Goal: Transaction & Acquisition: Download file/media

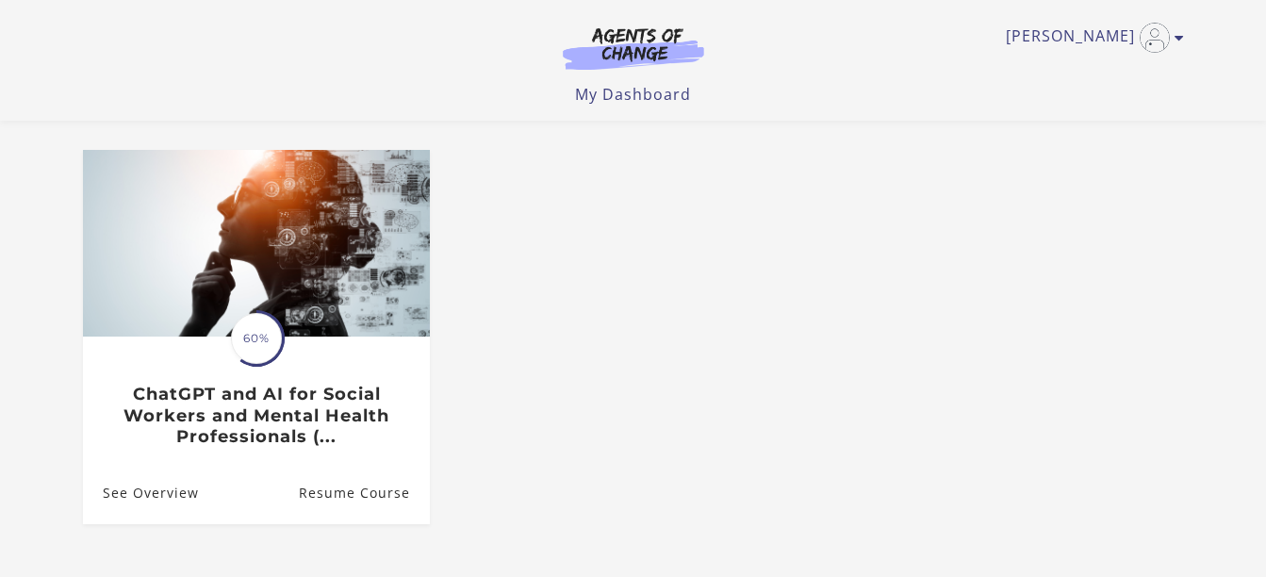
scroll to position [138, 0]
click at [1174, 41] on icon "Toggle menu" at bounding box center [1178, 37] width 9 height 15
click at [1062, 74] on link "My Account" at bounding box center [1106, 69] width 166 height 32
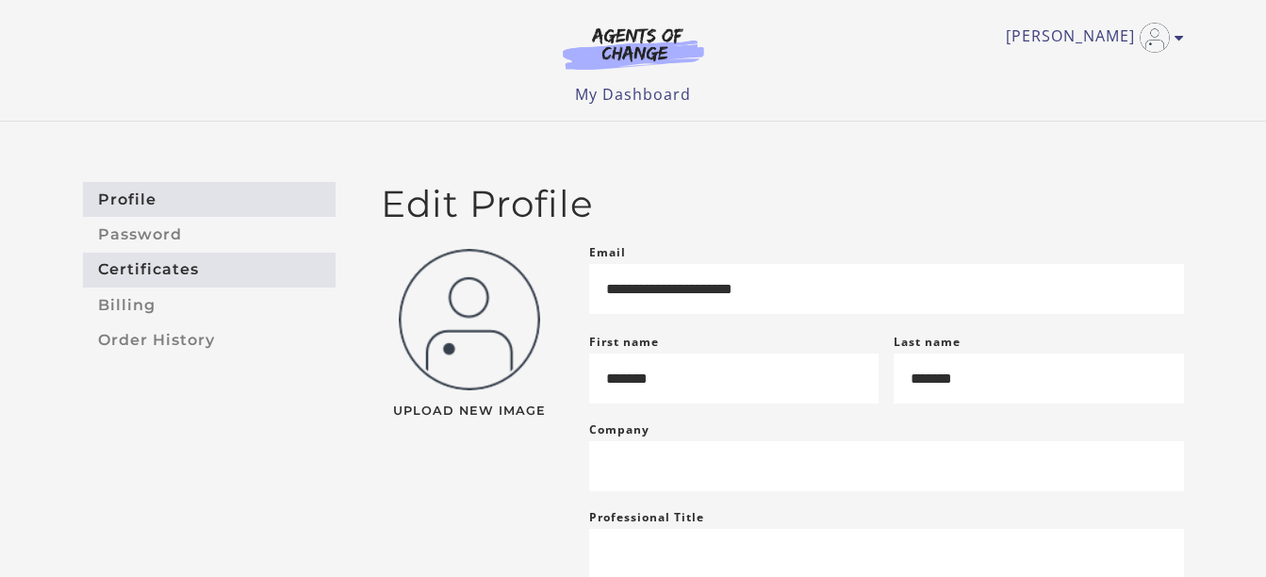
click at [172, 277] on link "Certificates" at bounding box center [209, 270] width 253 height 35
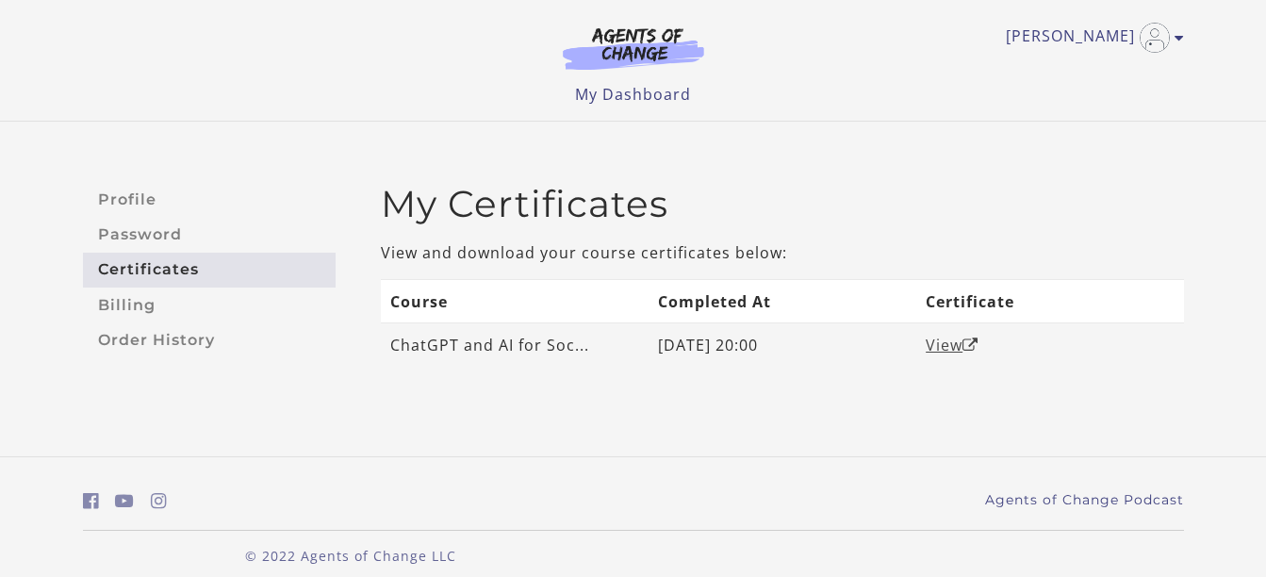
click at [951, 346] on link "View" at bounding box center [952, 345] width 53 height 21
drag, startPoint x: 387, startPoint y: 345, endPoint x: 630, endPoint y: 356, distance: 242.5
click at [630, 356] on td "ChatGPT and AI for Soc..." at bounding box center [515, 344] width 268 height 43
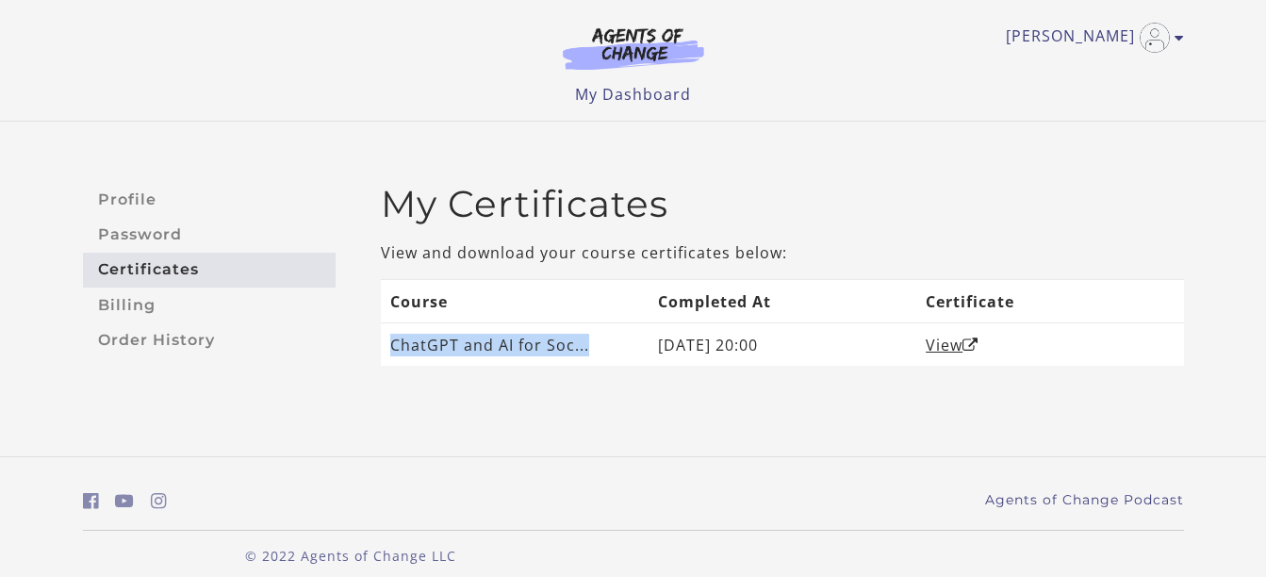
click at [618, 45] on img at bounding box center [633, 47] width 181 height 43
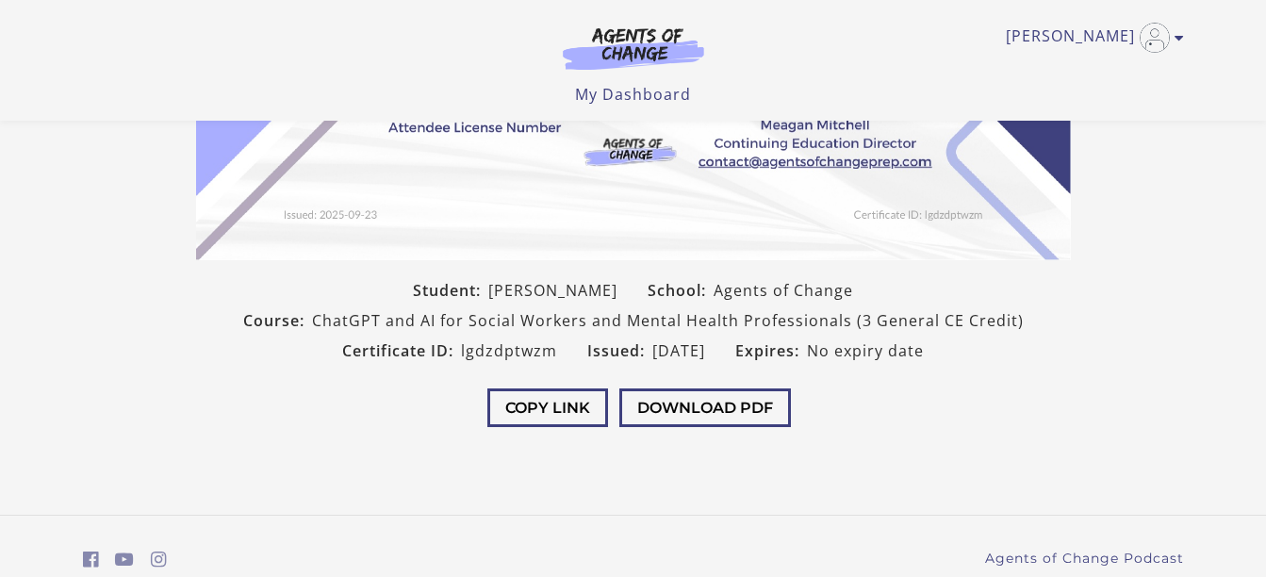
scroll to position [404, 0]
click at [667, 414] on button "Download PDF" at bounding box center [705, 405] width 172 height 39
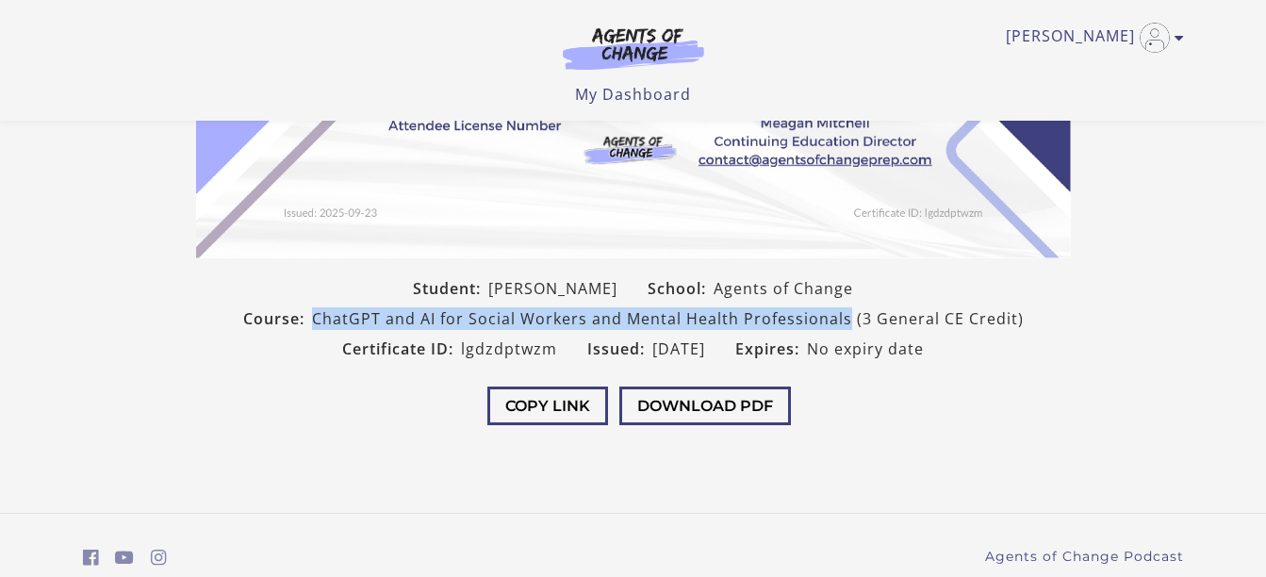
drag, startPoint x: 318, startPoint y: 318, endPoint x: 847, endPoint y: 322, distance: 529.7
click at [847, 322] on span "ChatGPT and AI for Social Workers and Mental Health Professionals (3 General CE…" at bounding box center [668, 318] width 712 height 23
drag, startPoint x: 847, startPoint y: 322, endPoint x: 786, endPoint y: 318, distance: 61.4
copy span "ChatGPT and AI for Social Workers and Mental Health Professionals"
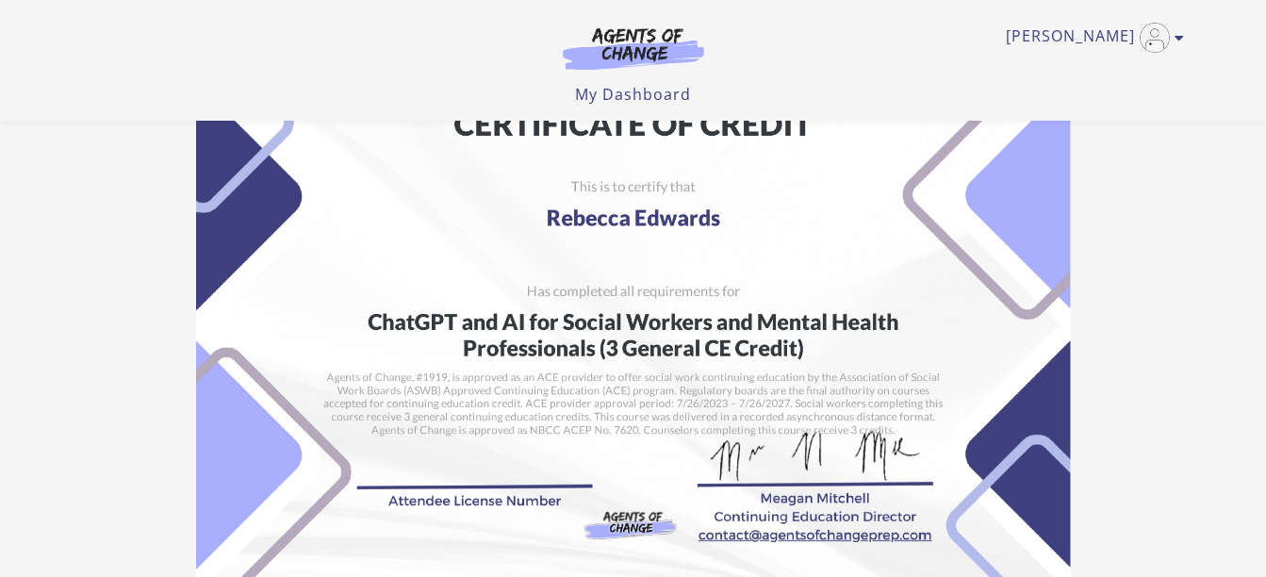
scroll to position [0, 0]
